Goal: Task Accomplishment & Management: Manage account settings

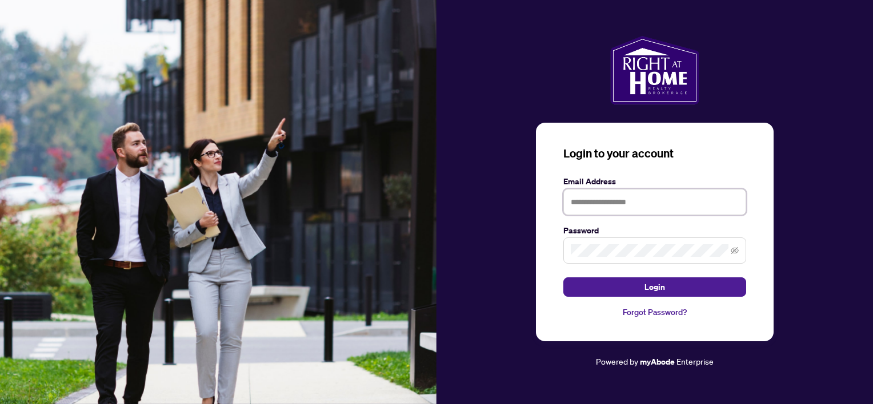
click at [599, 202] on input "text" at bounding box center [654, 202] width 183 height 26
type input "**********"
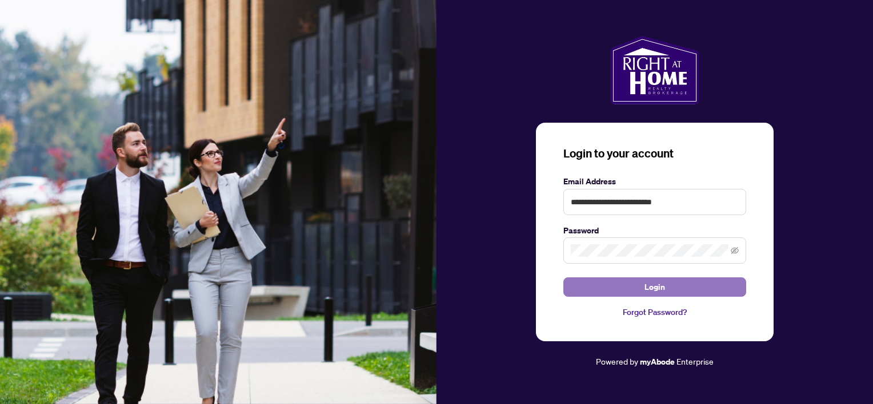
click at [662, 282] on span "Login" at bounding box center [654, 287] width 21 height 18
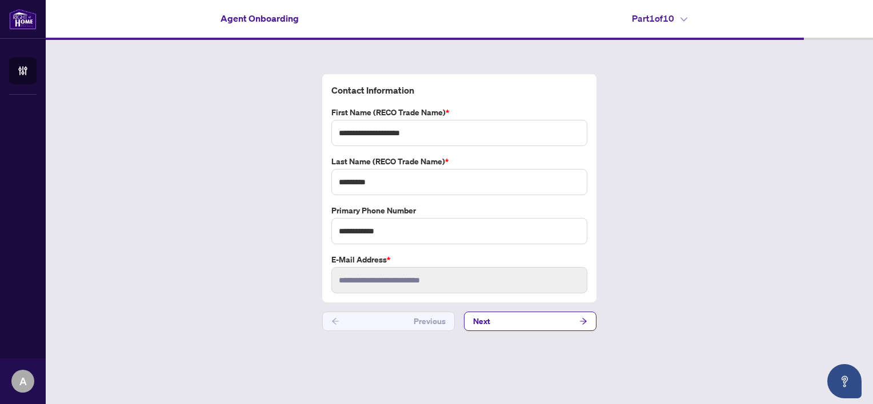
click at [687, 14] on h4 "Part 1 of 10" at bounding box center [659, 18] width 55 height 14
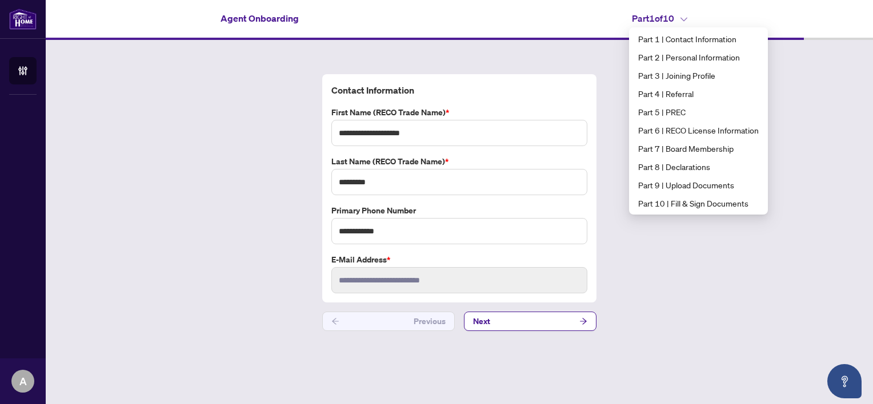
click at [687, 14] on h4 "Part 1 of 10" at bounding box center [659, 18] width 55 height 14
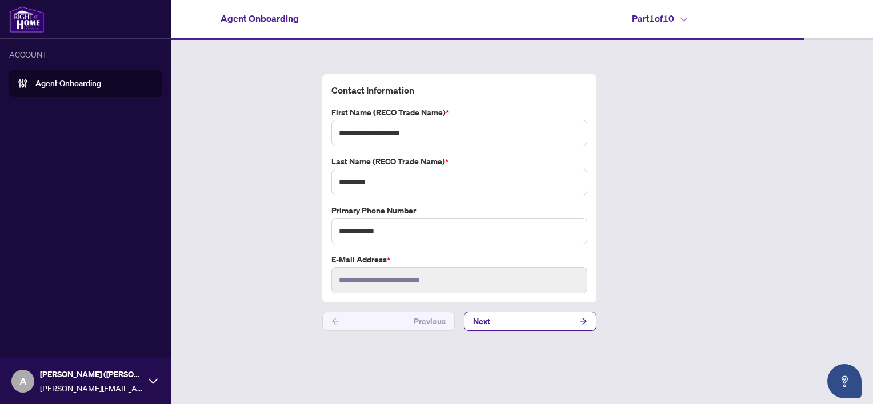
click at [58, 83] on link "Agent Onboarding" at bounding box center [68, 83] width 66 height 10
click at [153, 385] on icon at bounding box center [152, 381] width 9 height 9
click at [154, 379] on icon at bounding box center [152, 381] width 9 height 9
click at [54, 338] on span "Logout" at bounding box center [46, 337] width 26 height 18
